Goal: Task Accomplishment & Management: Use online tool/utility

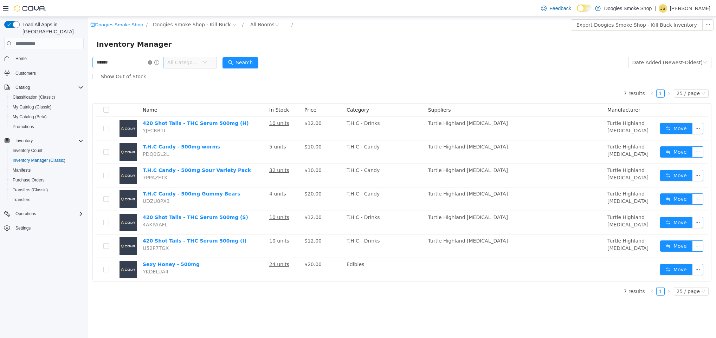
click at [152, 64] on icon "icon: close-circle" at bounding box center [150, 62] width 4 height 4
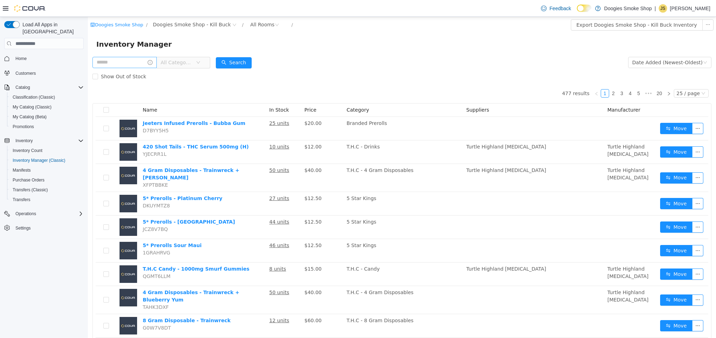
click at [193, 60] on span "All Categories" at bounding box center [177, 62] width 32 height 7
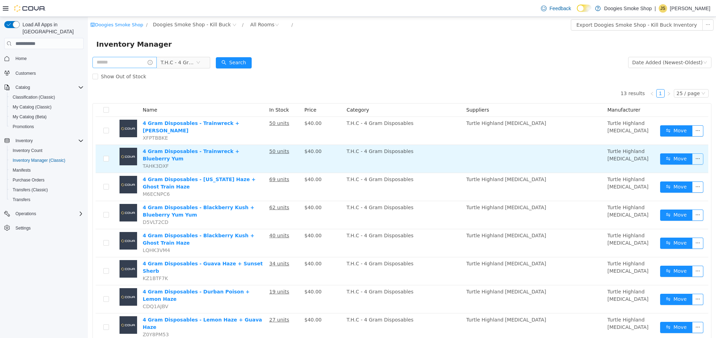
click at [693, 157] on button "button" at bounding box center [697, 159] width 11 height 11
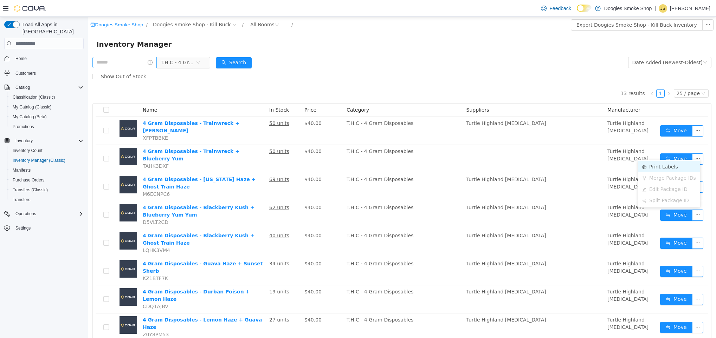
click at [657, 169] on li "Print Labels" at bounding box center [669, 166] width 62 height 11
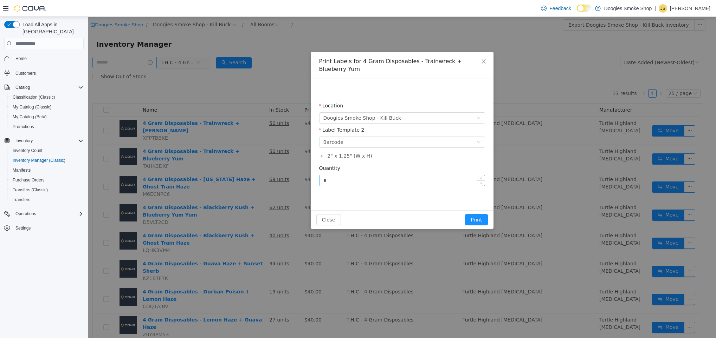
click at [381, 185] on input "*" at bounding box center [401, 180] width 165 height 11
type input "*"
click at [482, 219] on button "Print" at bounding box center [476, 219] width 22 height 11
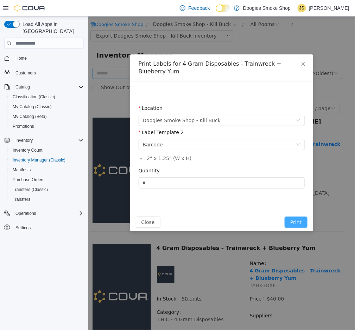
click at [304, 225] on button "Print" at bounding box center [295, 221] width 22 height 11
